Goal: Task Accomplishment & Management: Use online tool/utility

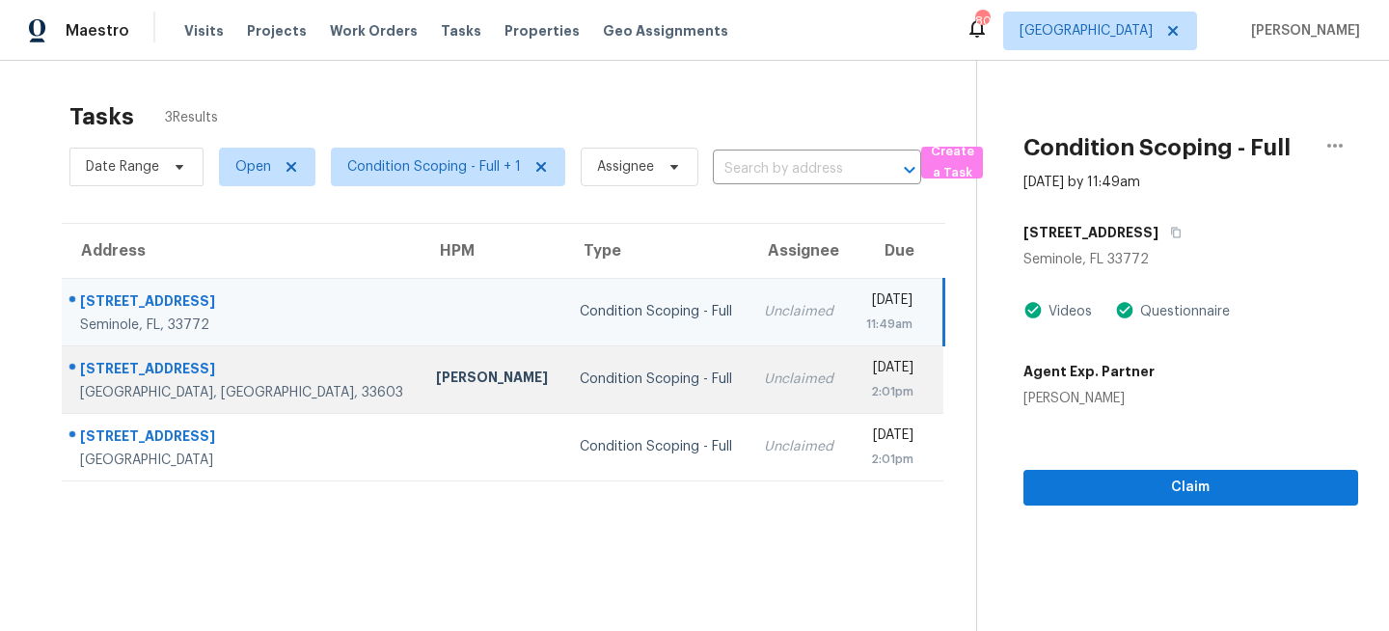
click at [580, 375] on div "Condition Scoping - Full" at bounding box center [656, 378] width 153 height 19
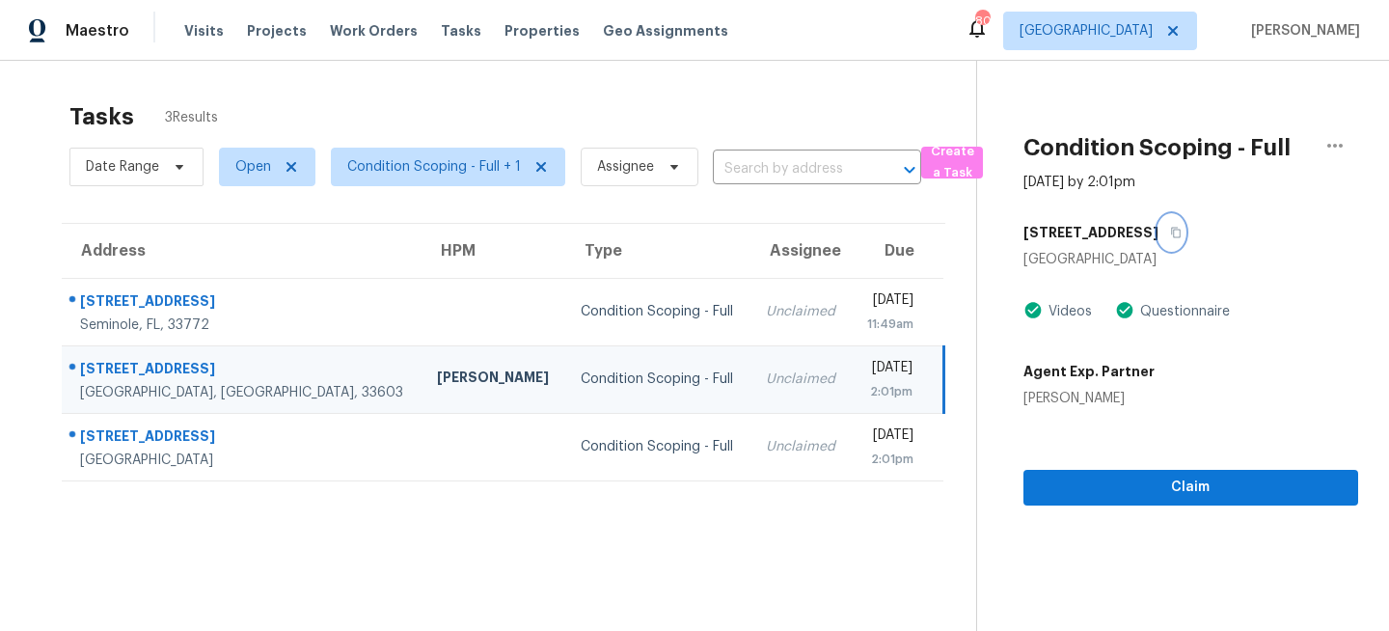
click at [1170, 230] on icon "button" at bounding box center [1176, 233] width 12 height 12
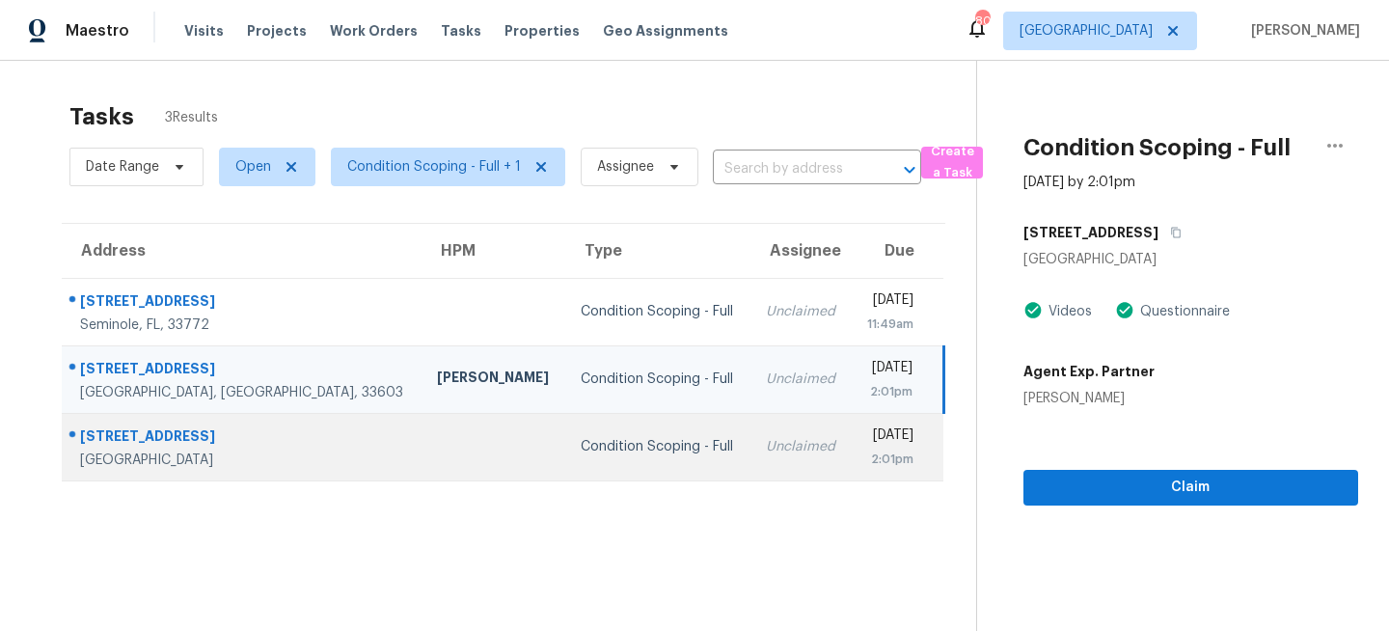
click at [587, 437] on div "Condition Scoping - Full" at bounding box center [658, 446] width 154 height 19
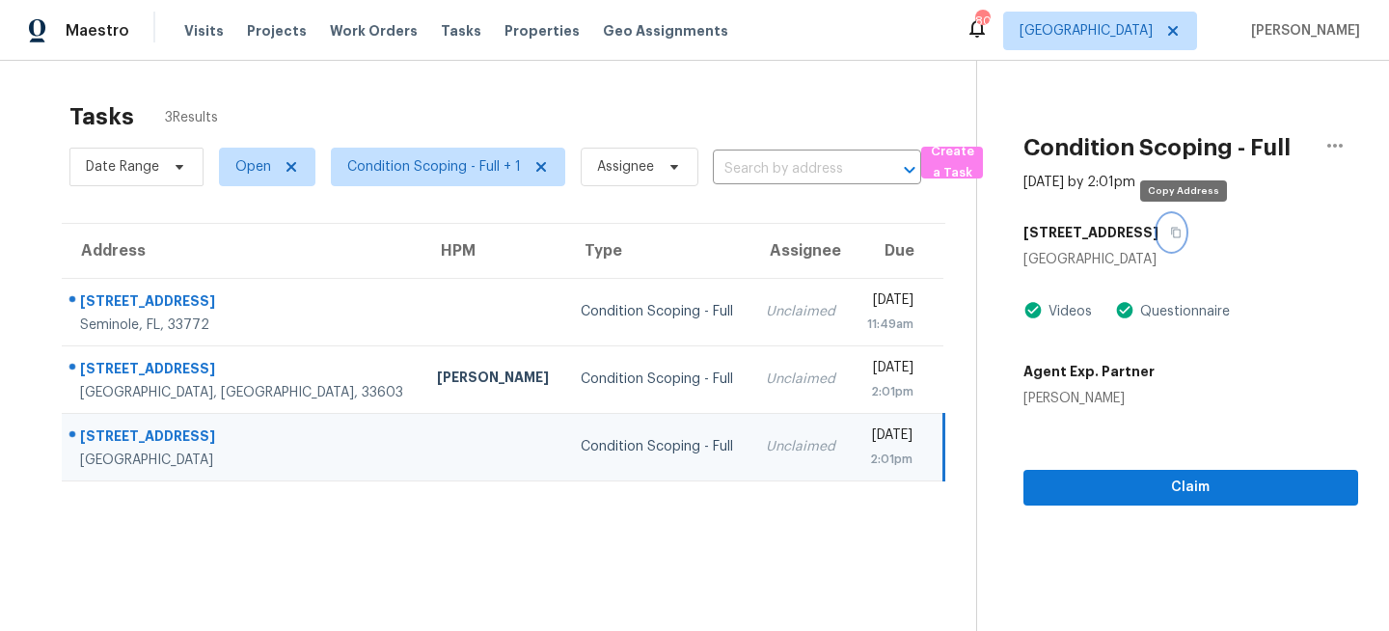
click at [1182, 232] on icon "button" at bounding box center [1176, 233] width 12 height 12
click at [1153, 30] on span "Tampa" at bounding box center [1086, 30] width 133 height 19
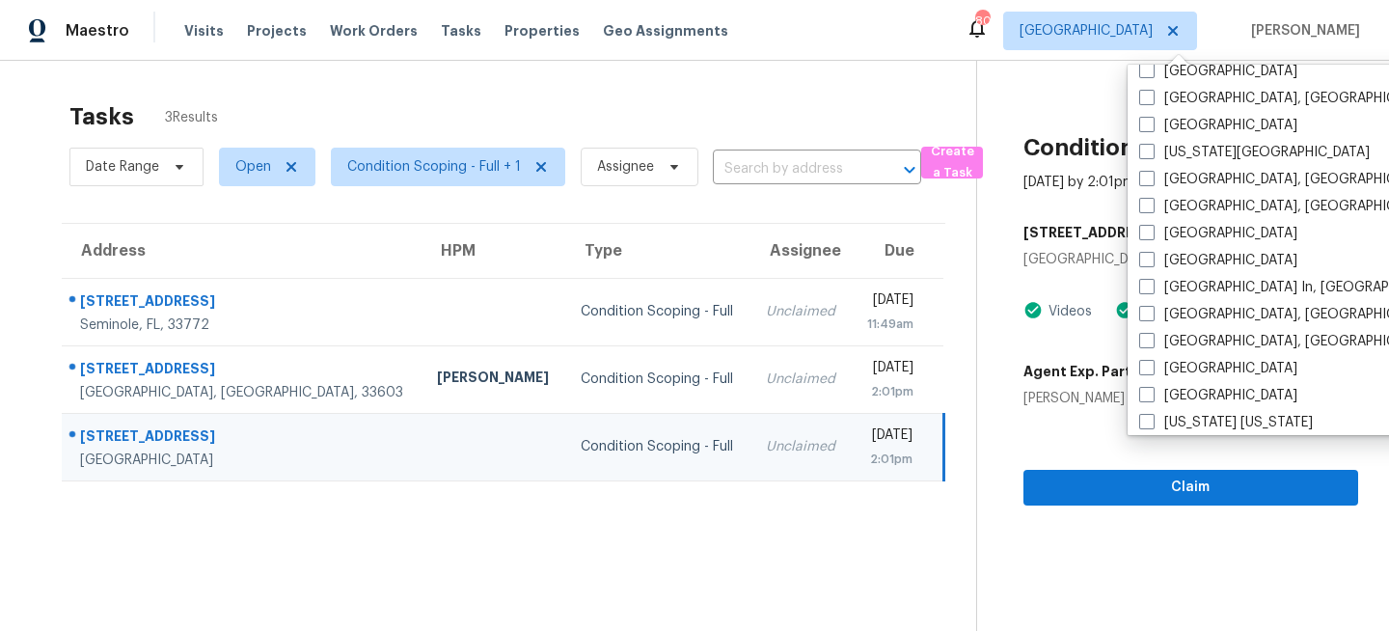
scroll to position [694, 0]
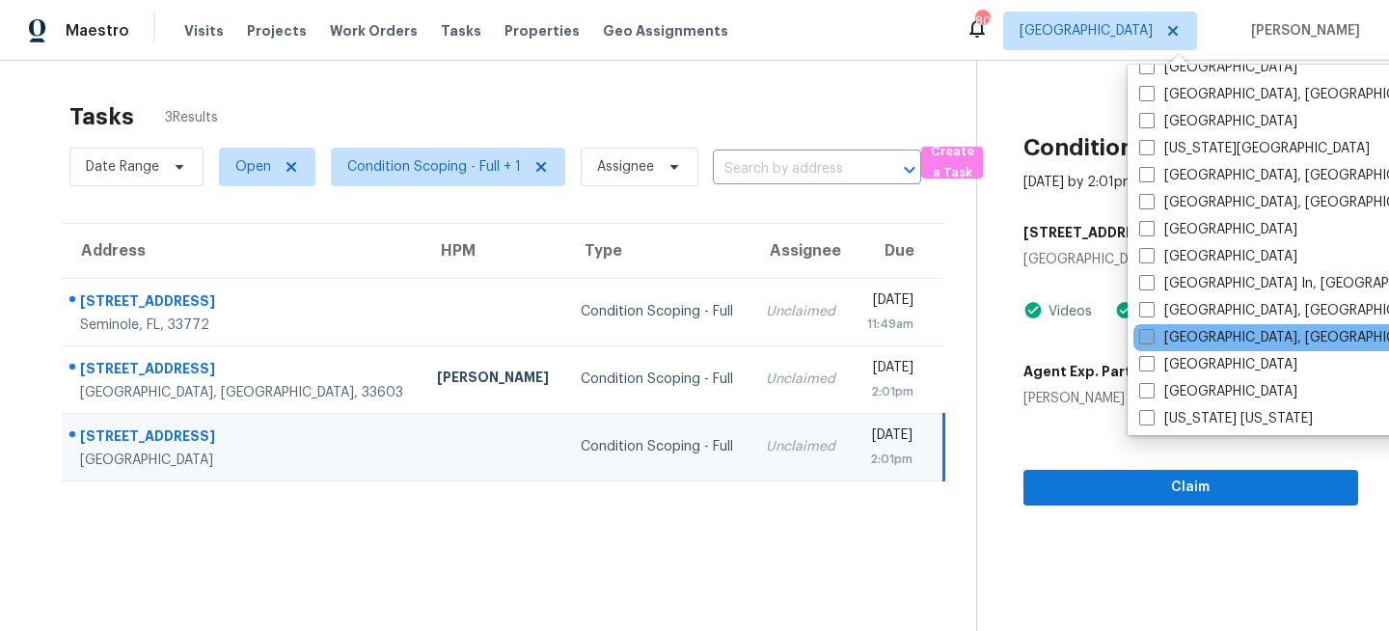
click at [1154, 337] on span at bounding box center [1146, 336] width 15 height 15
click at [1152, 337] on input "Miami, FL" at bounding box center [1145, 334] width 13 height 13
checkbox input "true"
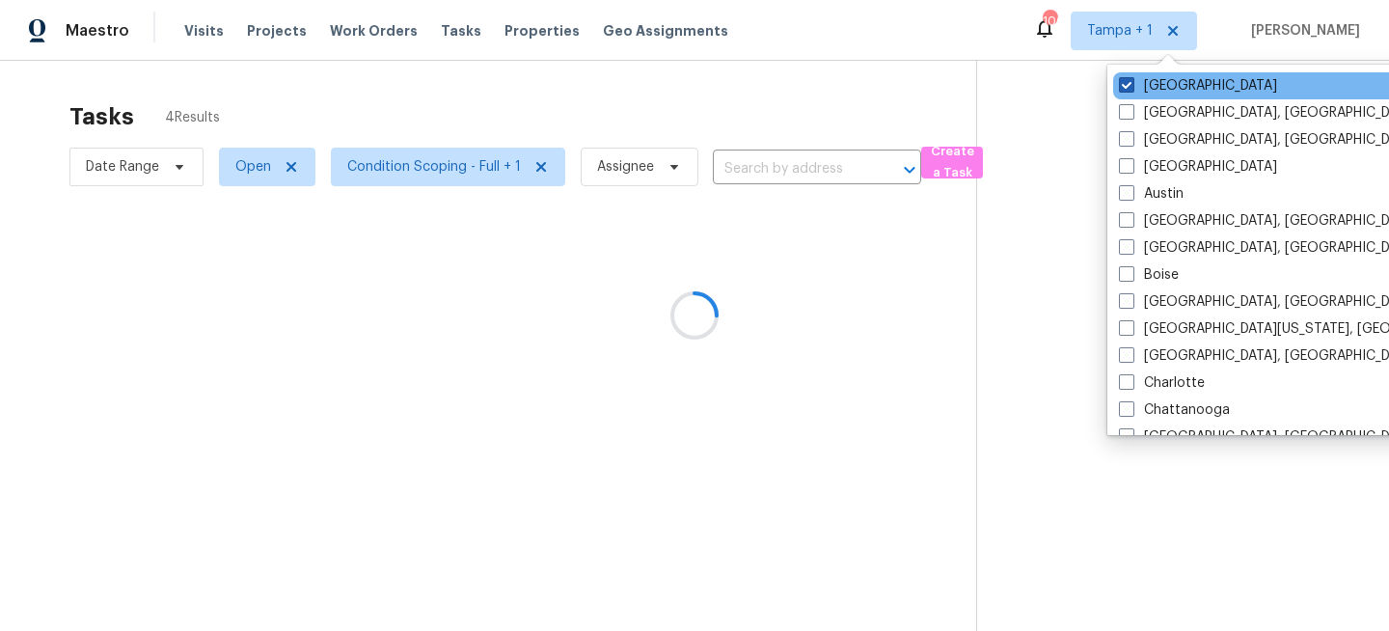
click at [1155, 95] on label "Tampa" at bounding box center [1198, 85] width 158 height 19
click at [1131, 89] on input "Tampa" at bounding box center [1125, 82] width 13 height 13
checkbox input "false"
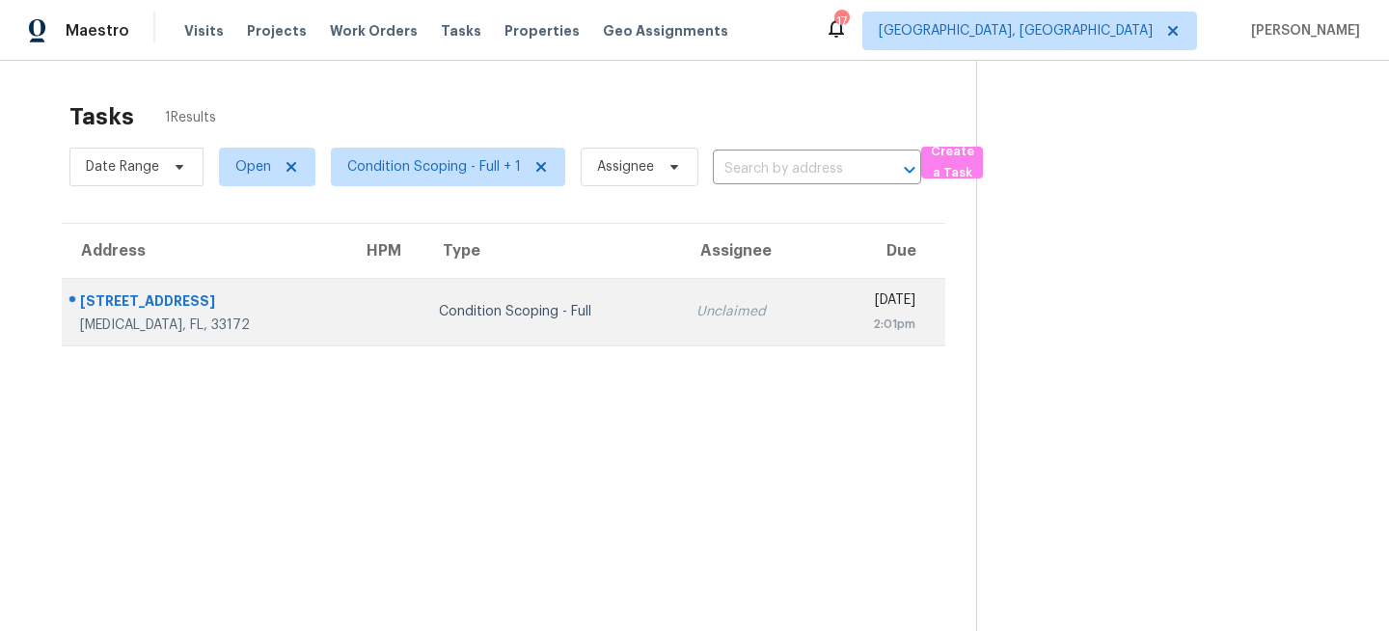
click at [508, 317] on div "Condition Scoping - Full" at bounding box center [552, 311] width 227 height 19
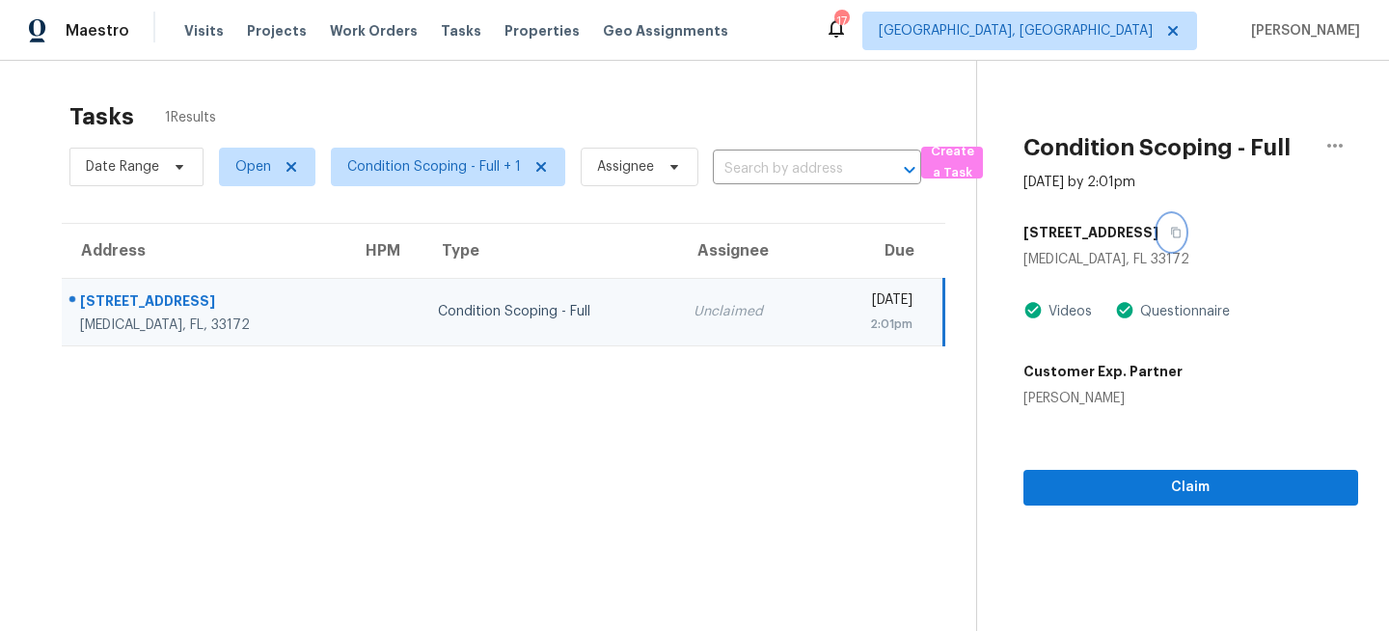
click at [1170, 227] on icon "button" at bounding box center [1176, 233] width 12 height 12
click at [1164, 41] on span "Miami, FL" at bounding box center [1029, 31] width 335 height 39
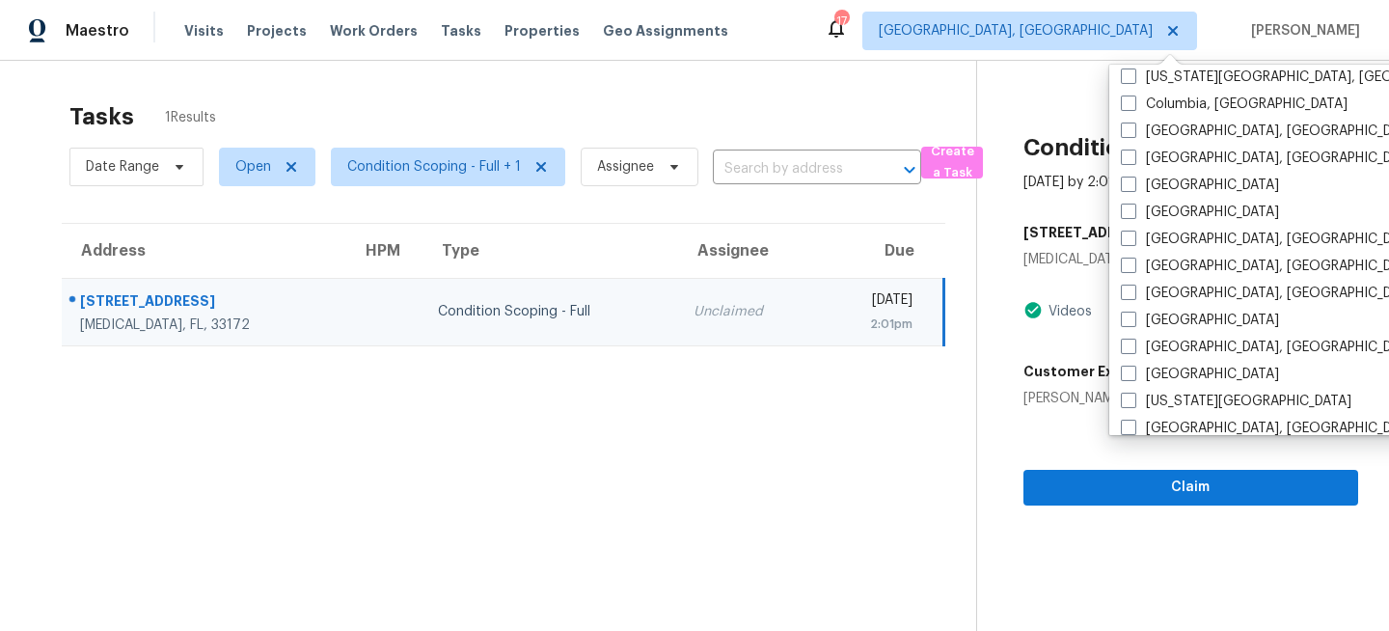
scroll to position [496, 0]
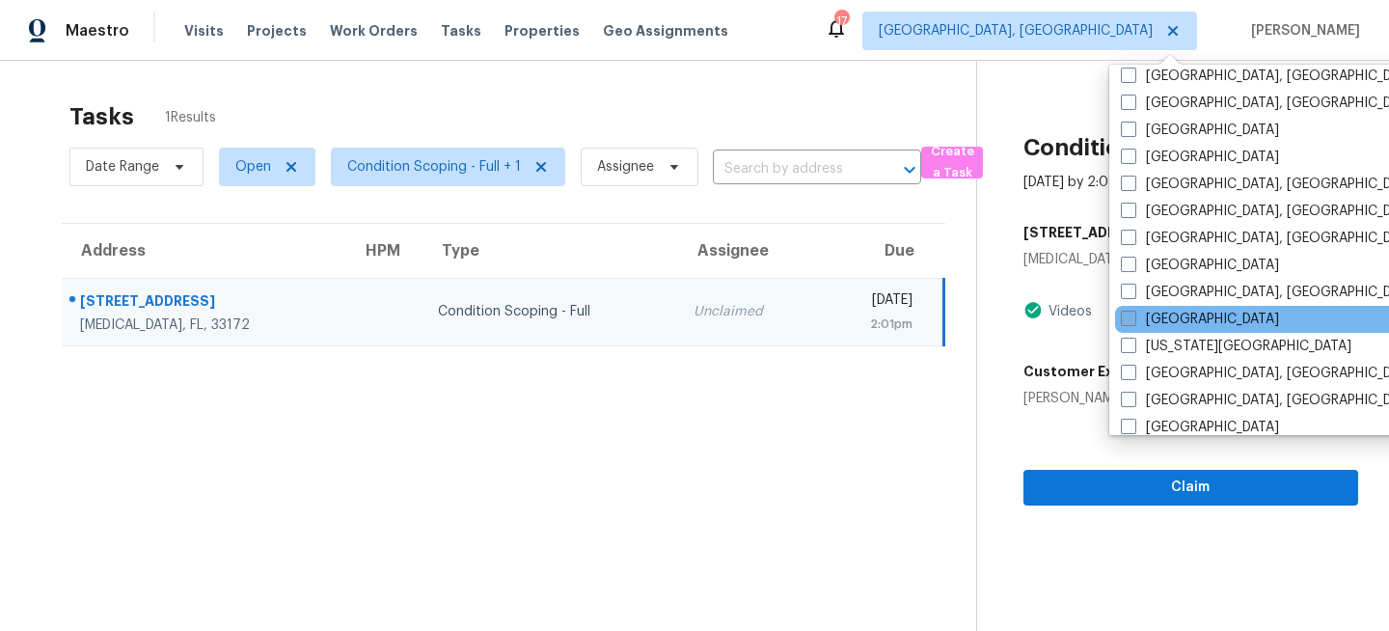
click at [1150, 314] on label "Jacksonville" at bounding box center [1200, 319] width 158 height 19
click at [1133, 314] on input "Jacksonville" at bounding box center [1127, 316] width 13 height 13
checkbox input "true"
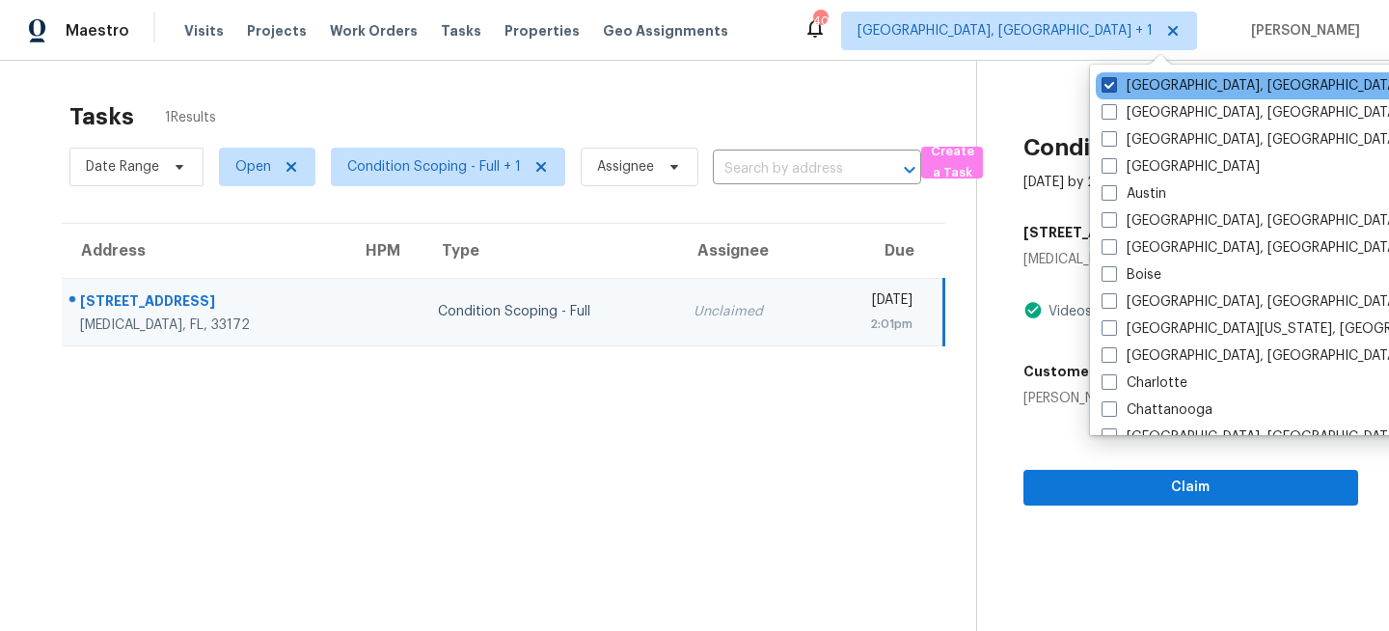
click at [1133, 95] on label "Miami, FL" at bounding box center [1251, 85] width 299 height 19
click at [1114, 89] on input "Miami, FL" at bounding box center [1108, 82] width 13 height 13
checkbox input "false"
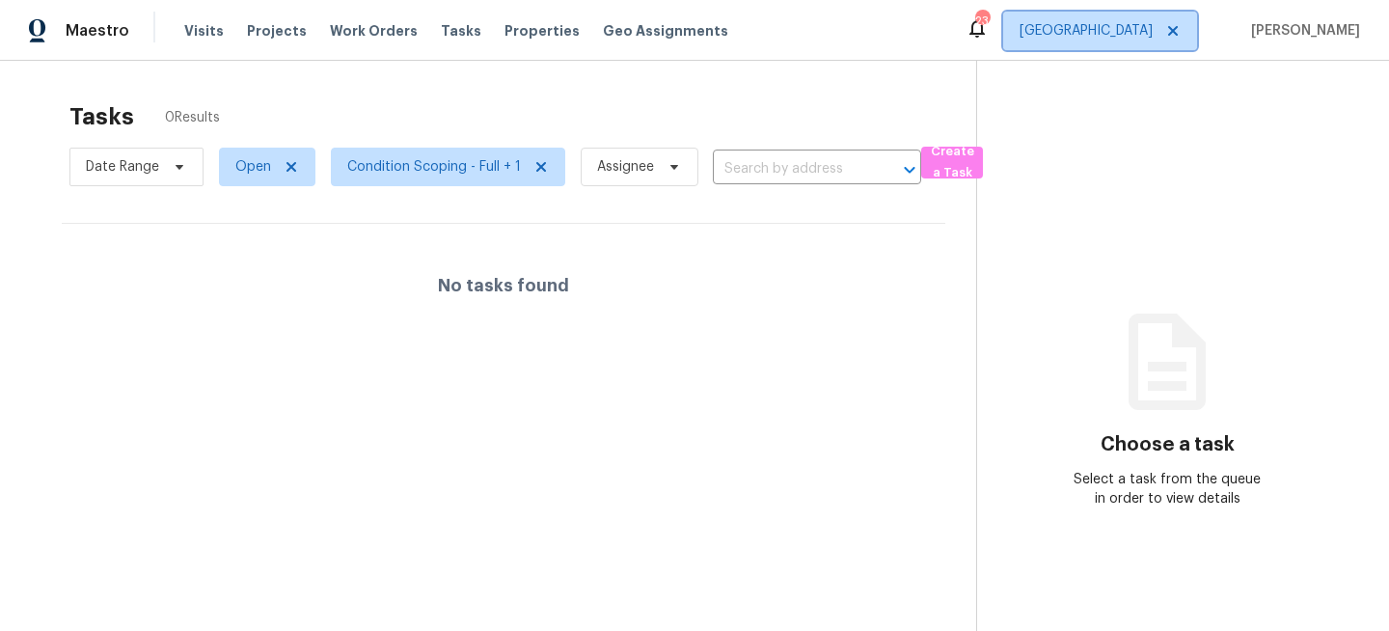
click at [1121, 36] on span "[GEOGRAPHIC_DATA]" at bounding box center [1086, 30] width 133 height 19
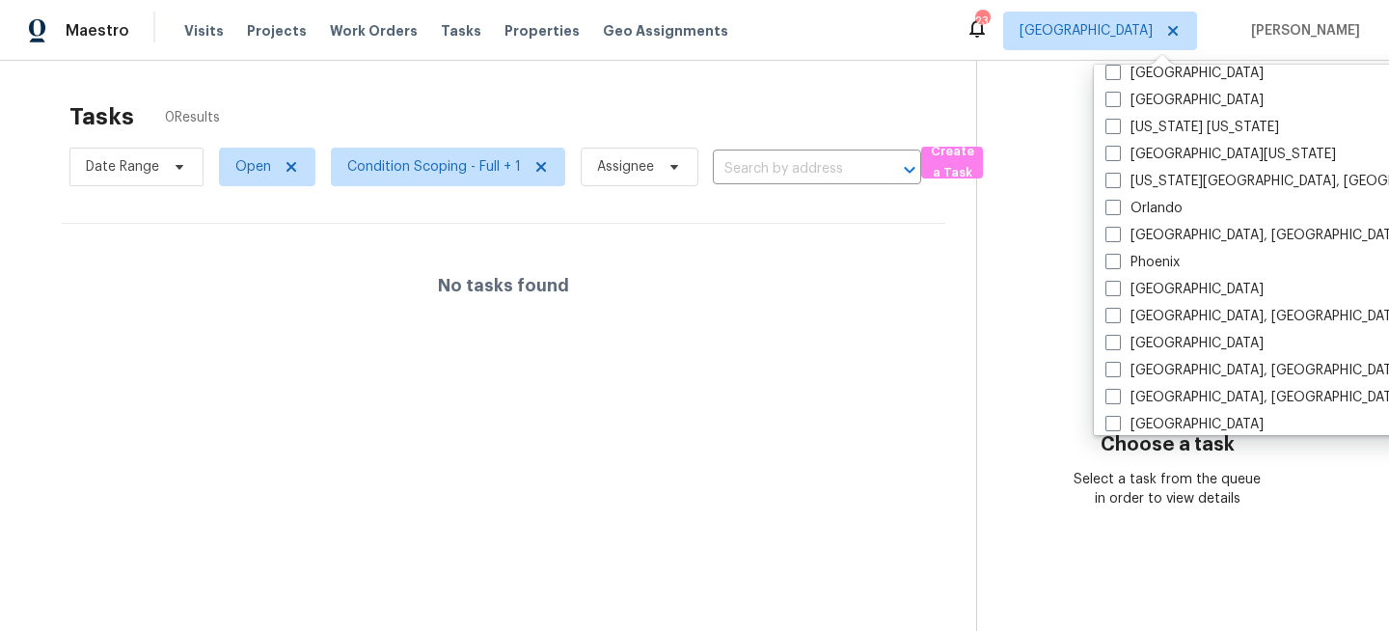
scroll to position [970, 0]
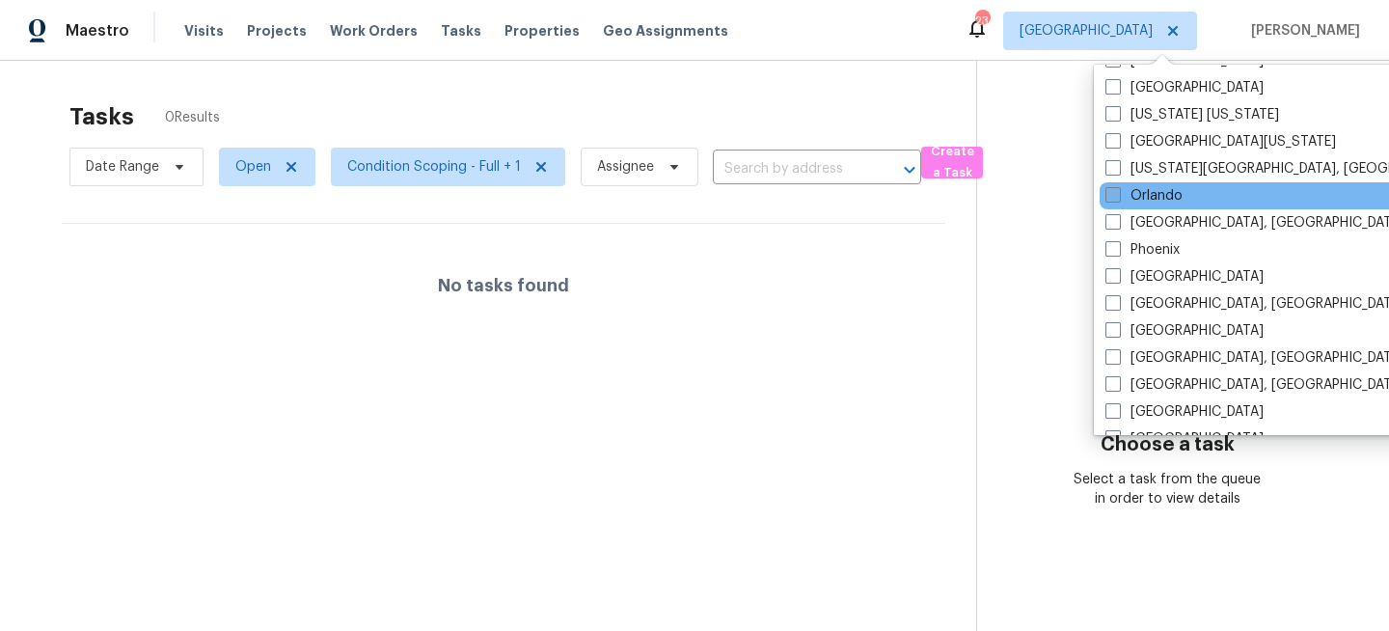
click at [1141, 200] on label "Orlando" at bounding box center [1143, 195] width 77 height 19
click at [1118, 199] on input "Orlando" at bounding box center [1111, 192] width 13 height 13
checkbox input "true"
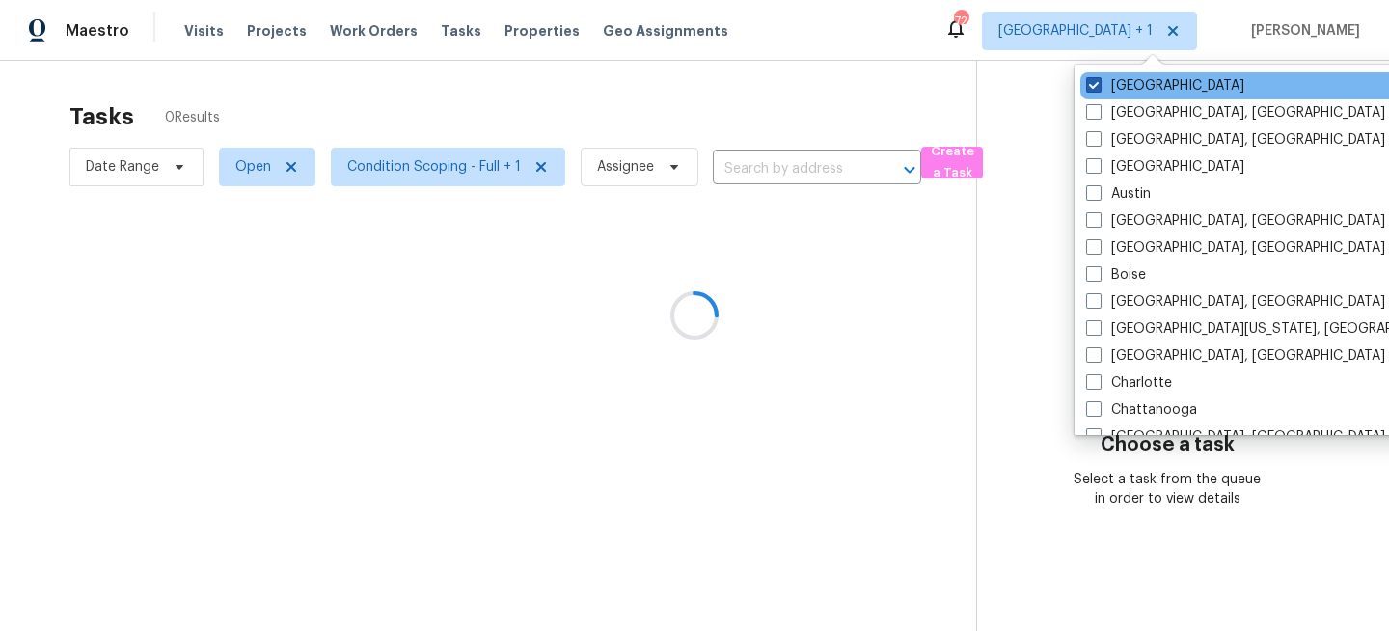
click at [1127, 84] on label "Jacksonville" at bounding box center [1165, 85] width 158 height 19
click at [1099, 84] on input "Jacksonville" at bounding box center [1092, 82] width 13 height 13
checkbox input "false"
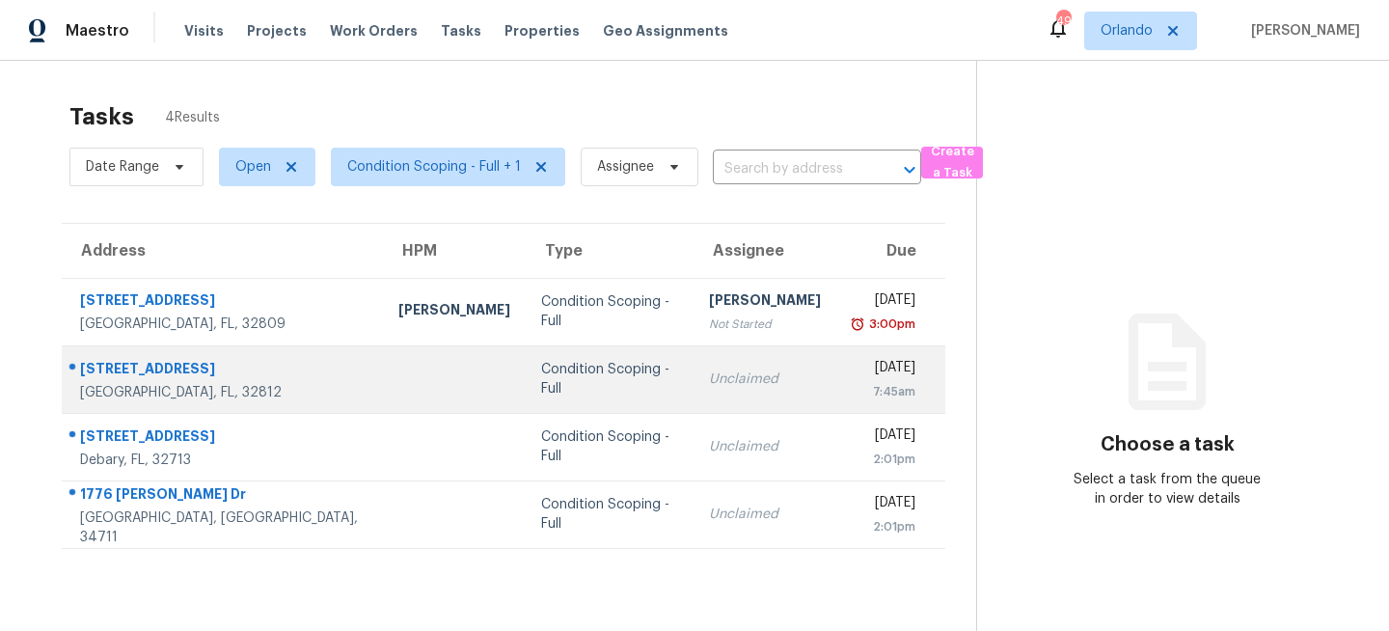
click at [852, 373] on div "[DATE]" at bounding box center [883, 370] width 63 height 24
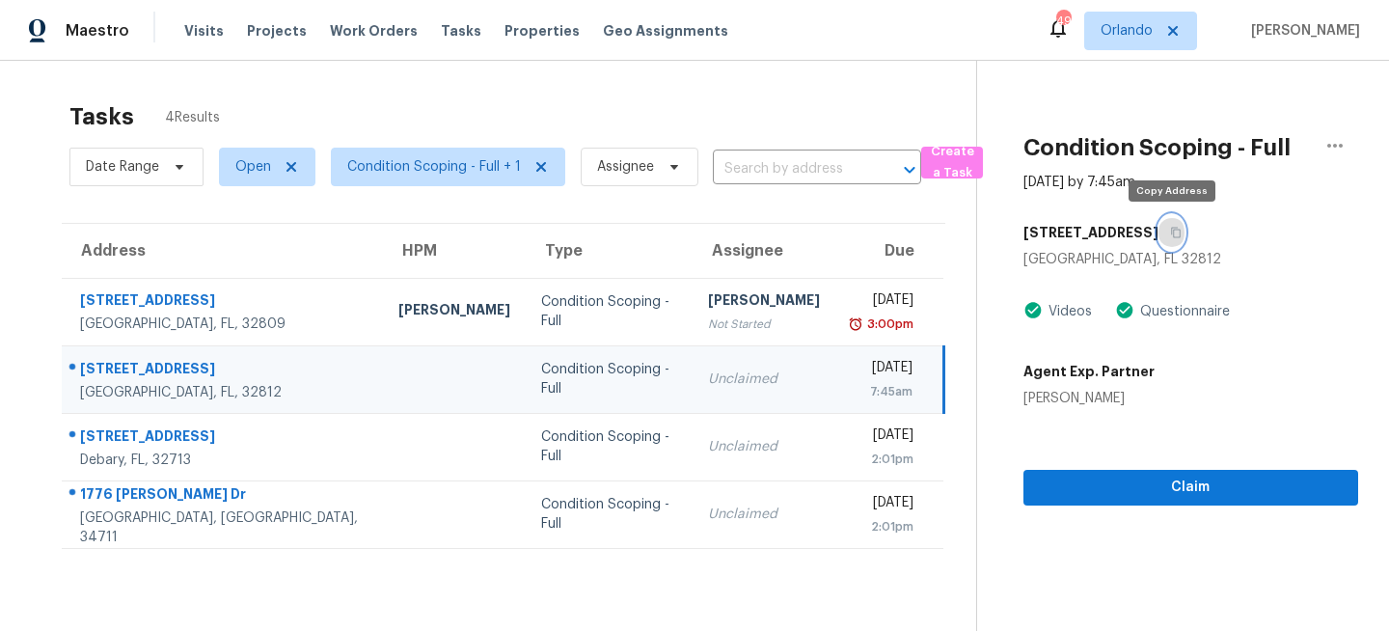
click at [1178, 230] on icon "button" at bounding box center [1176, 233] width 12 height 12
